Goal: Task Accomplishment & Management: Complete application form

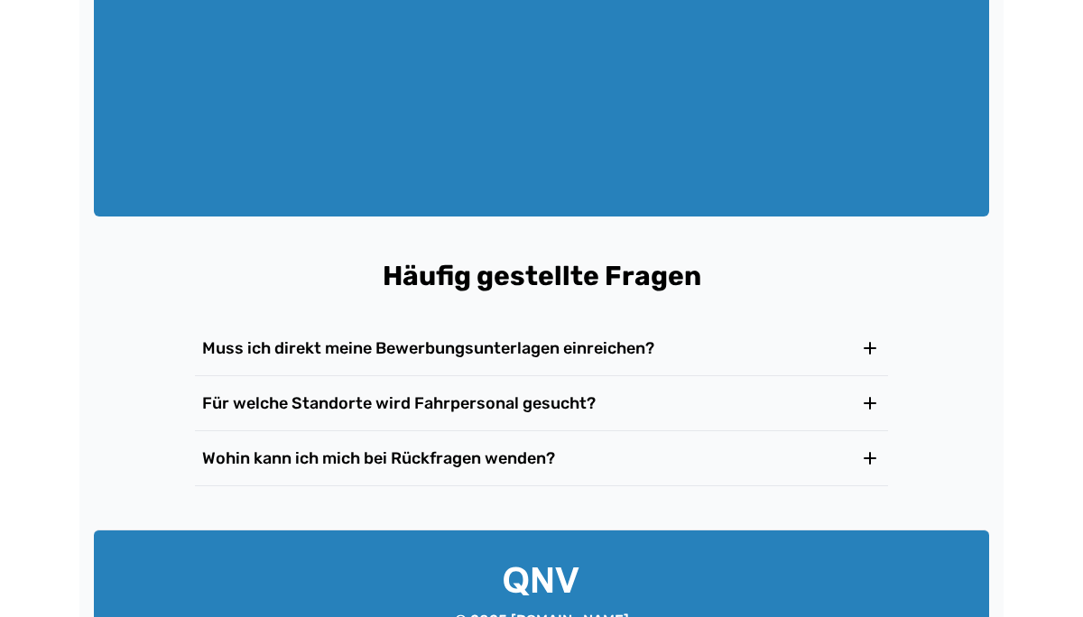
scroll to position [2991, 0]
